Goal: Task Accomplishment & Management: Use online tool/utility

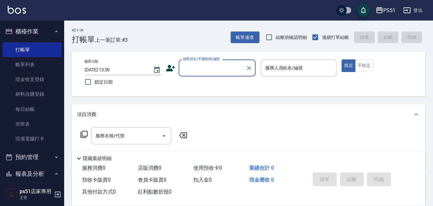
click at [222, 71] on input "顧客姓名/手機號碼/編號" at bounding box center [213, 67] width 62 height 11
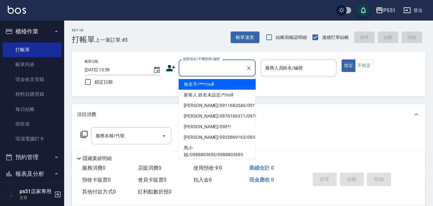
click at [228, 81] on li "無名字/***/null" at bounding box center [217, 84] width 77 height 11
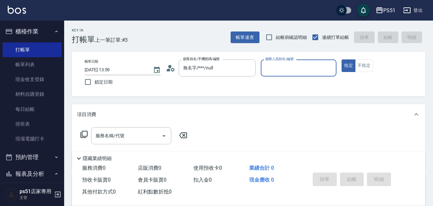
type input "無名字/***/null"
click at [285, 67] on input "服務人員姓名/編號" at bounding box center [299, 67] width 70 height 11
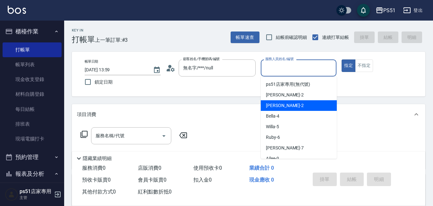
click at [285, 104] on div "[PERSON_NAME] -2" at bounding box center [299, 105] width 76 height 11
type input "[PERSON_NAME]-2"
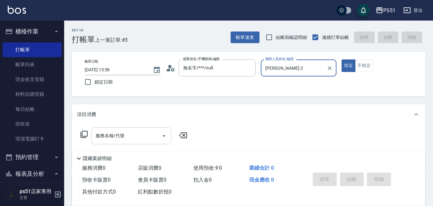
click at [144, 130] on div "服務名稱/代號" at bounding box center [131, 135] width 80 height 17
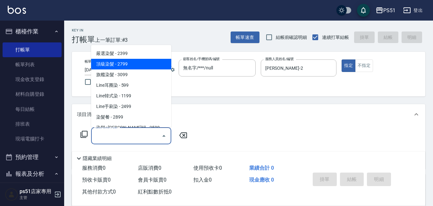
scroll to position [524, 0]
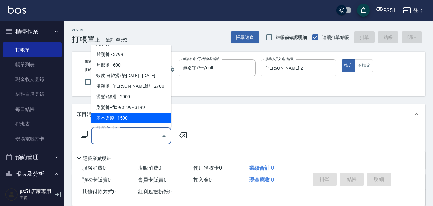
click at [145, 115] on span "基本染髮 - 1500" at bounding box center [131, 118] width 80 height 11
type input "基本染髮(401)"
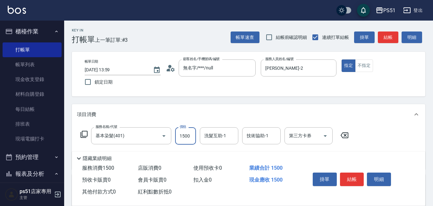
click at [189, 134] on input "1500" at bounding box center [185, 135] width 21 height 17
type input "4100"
click at [351, 174] on button "結帳" at bounding box center [352, 178] width 24 height 13
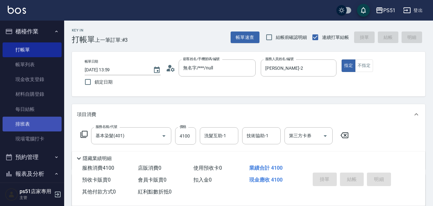
type input "[DATE] 14:54"
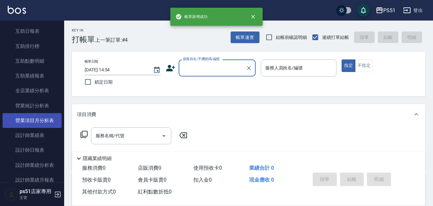
scroll to position [299, 0]
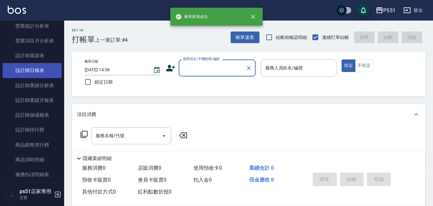
click at [40, 70] on link "設計師日報表" at bounding box center [32, 70] width 59 height 15
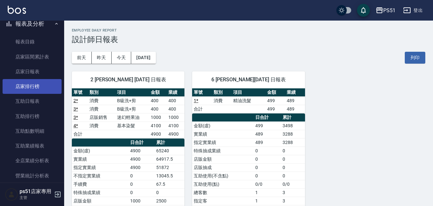
scroll to position [224, 0]
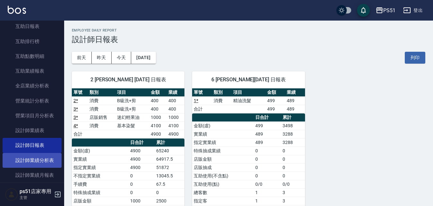
click at [51, 157] on link "設計師業績分析表" at bounding box center [32, 160] width 59 height 15
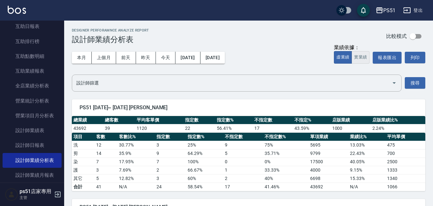
click at [357, 55] on button "實業績" at bounding box center [360, 57] width 18 height 13
click at [111, 61] on button "上個月" at bounding box center [104, 58] width 24 height 12
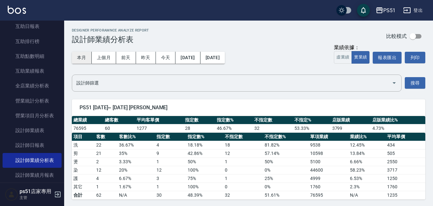
click at [80, 52] on button "本月" at bounding box center [82, 58] width 20 height 12
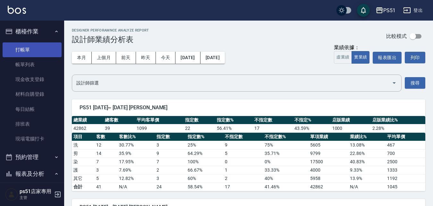
click at [40, 54] on link "打帳單" at bounding box center [32, 49] width 59 height 15
